Goal: Obtain resource: Download file/media

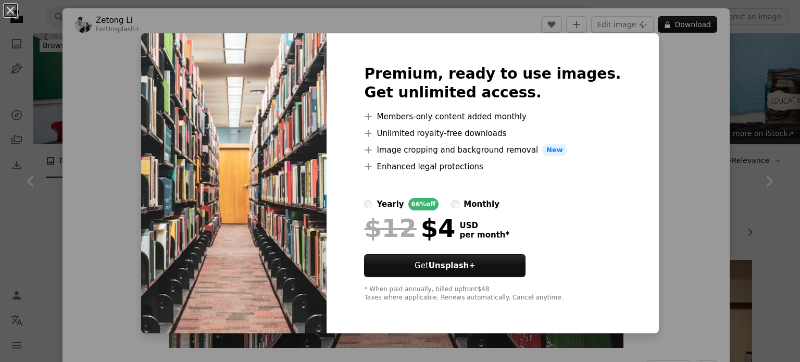
scroll to position [271, 0]
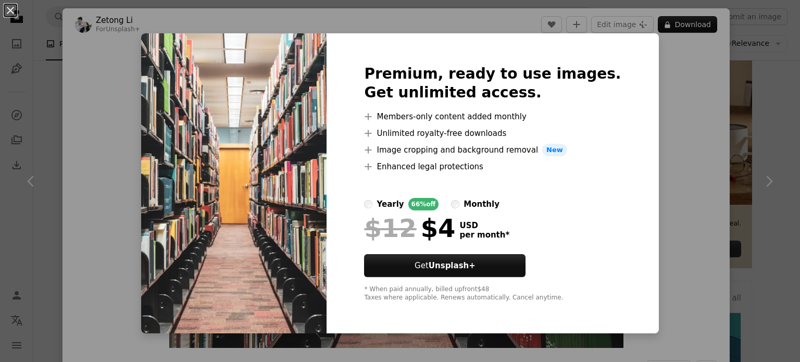
drag, startPoint x: 318, startPoint y: 210, endPoint x: 633, endPoint y: 196, distance: 315.5
click at [633, 196] on div "An X shape Premium, ready to use images. Get unlimited access. A plus sign Memb…" at bounding box center [400, 181] width 800 height 362
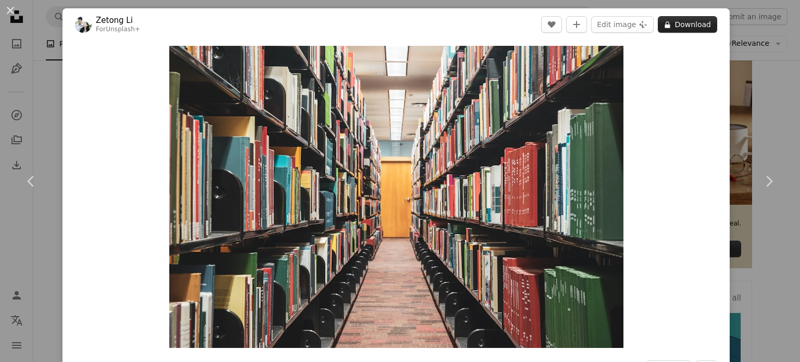
click at [679, 25] on button "A lock Download" at bounding box center [687, 24] width 59 height 17
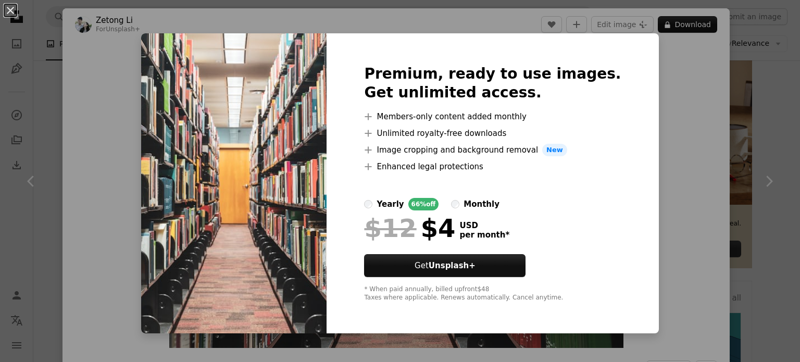
click at [658, 147] on div "An X shape Premium, ready to use images. Get unlimited access. A plus sign Memb…" at bounding box center [400, 181] width 800 height 362
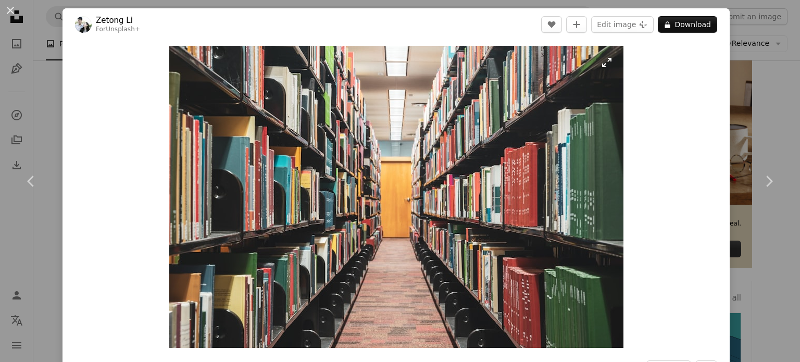
click at [454, 191] on img "Zoom in on this image" at bounding box center [396, 197] width 454 height 302
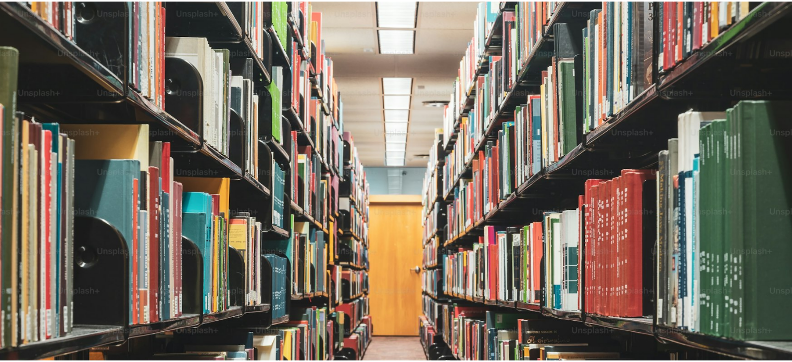
scroll to position [80, 0]
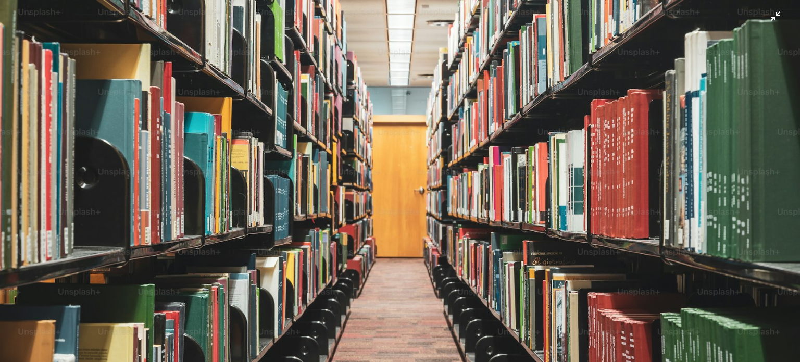
drag, startPoint x: 720, startPoint y: 2, endPoint x: 521, endPoint y: 228, distance: 301.6
click at [521, 228] on img "Zoom out on this image" at bounding box center [399, 185] width 801 height 533
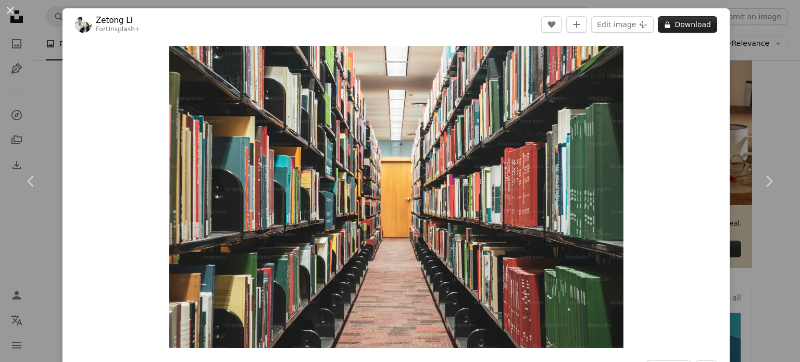
click at [679, 31] on button "A lock Download" at bounding box center [687, 24] width 59 height 17
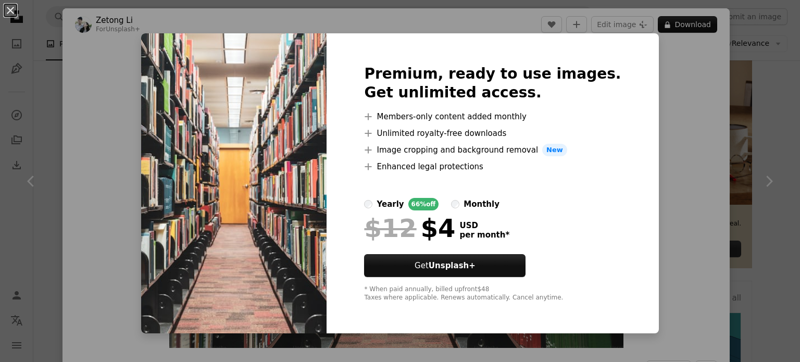
click at [650, 154] on div "An X shape Premium, ready to use images. Get unlimited access. A plus sign Memb…" at bounding box center [400, 181] width 800 height 362
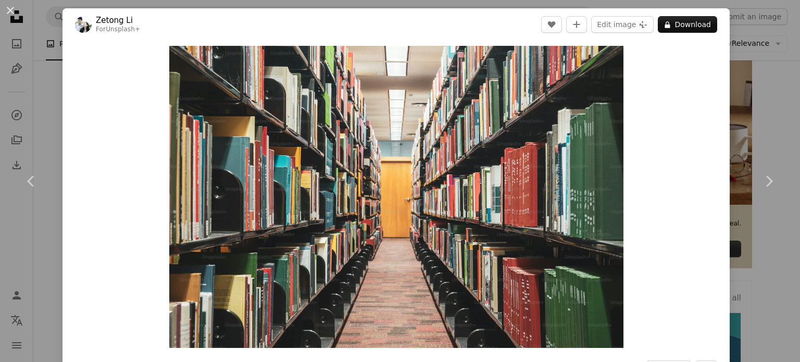
click at [749, 66] on div "An X shape Chevron left Chevron right Zetong Li For Unsplash+ A heart A plus si…" at bounding box center [400, 181] width 800 height 362
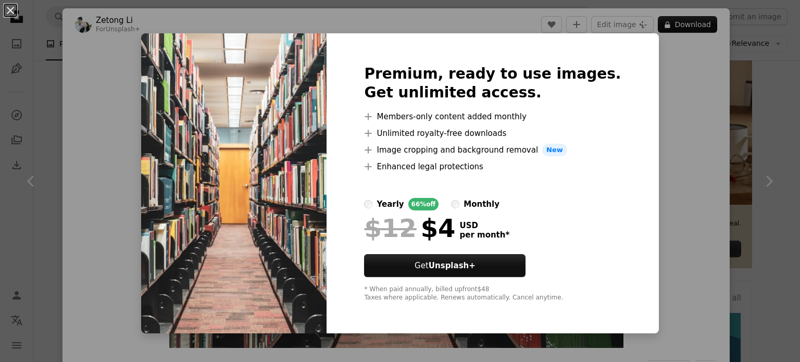
click at [690, 65] on div "An X shape Premium, ready to use images. Get unlimited access. A plus sign Memb…" at bounding box center [400, 181] width 800 height 362
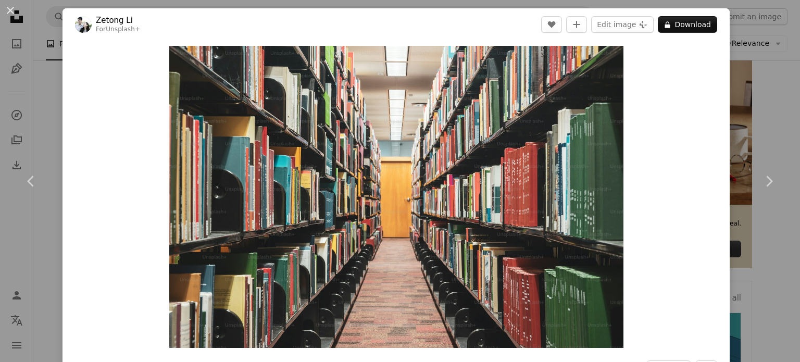
click at [736, 118] on div "An X shape Chevron left Chevron right Zetong Li For Unsplash+ A heart A plus si…" at bounding box center [400, 181] width 800 height 362
